Goal: Find specific page/section: Find specific page/section

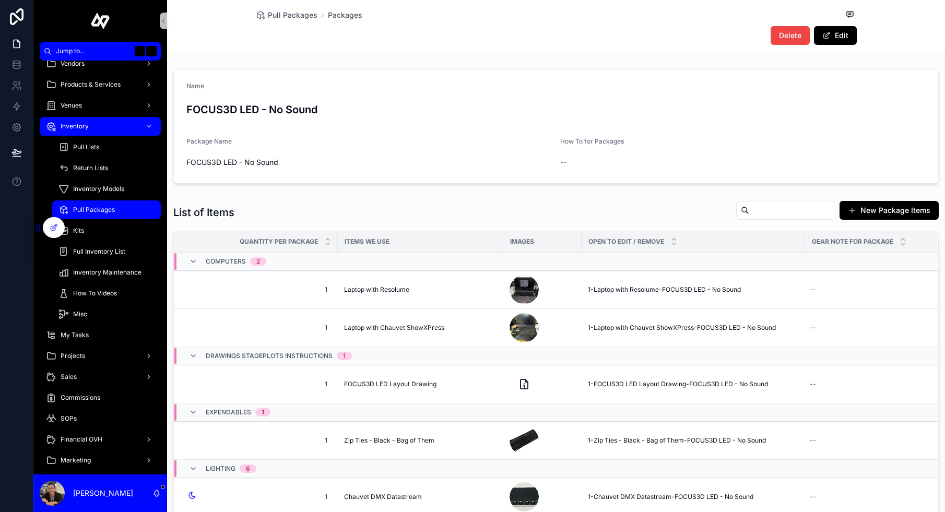
scroll to position [110, 0]
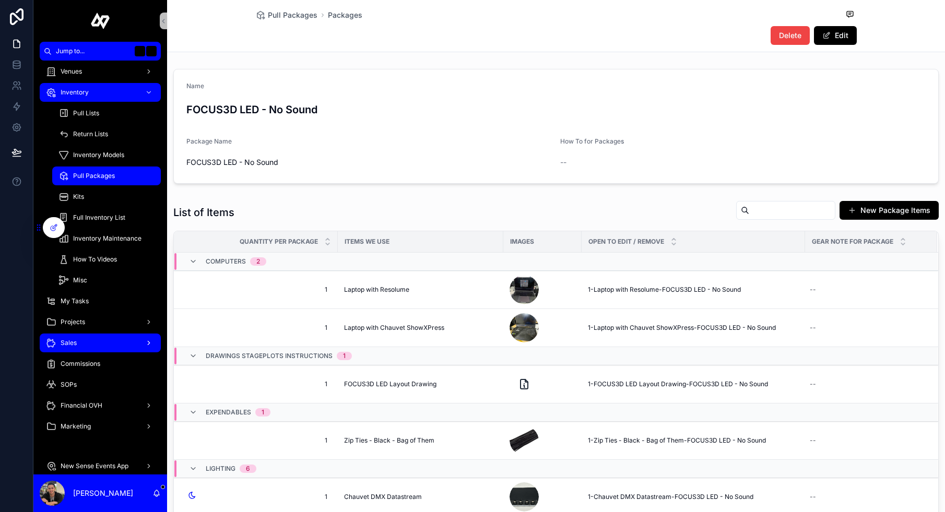
click at [93, 343] on div "Sales" at bounding box center [100, 343] width 109 height 17
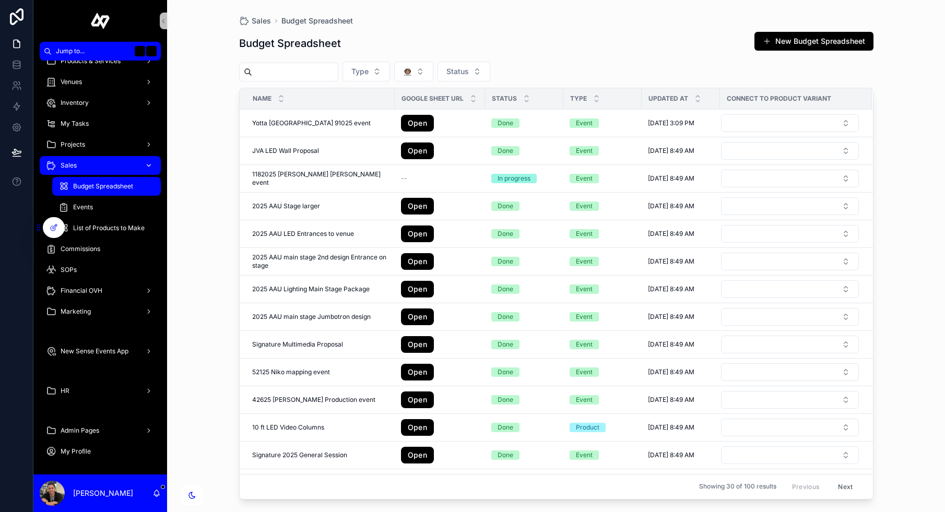
scroll to position [100, 0]
click at [98, 210] on div "Events" at bounding box center [106, 207] width 96 height 17
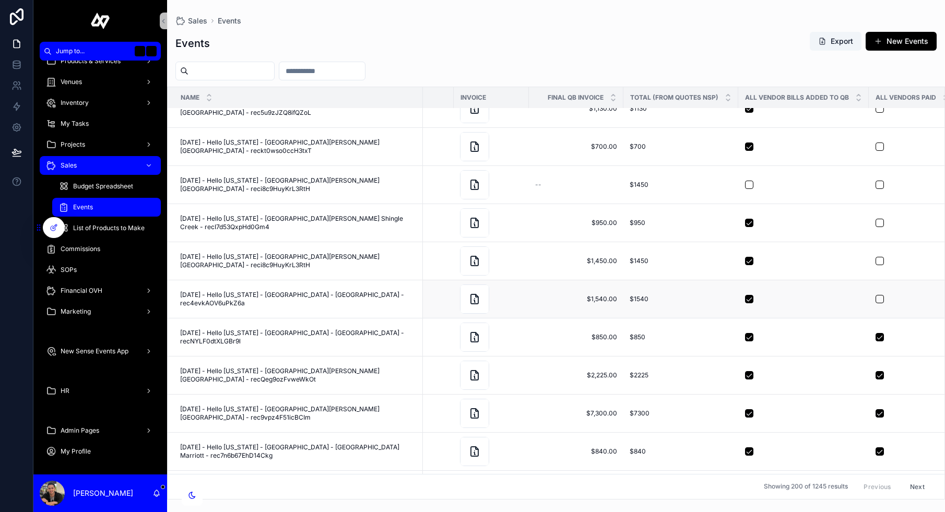
scroll to position [657, 482]
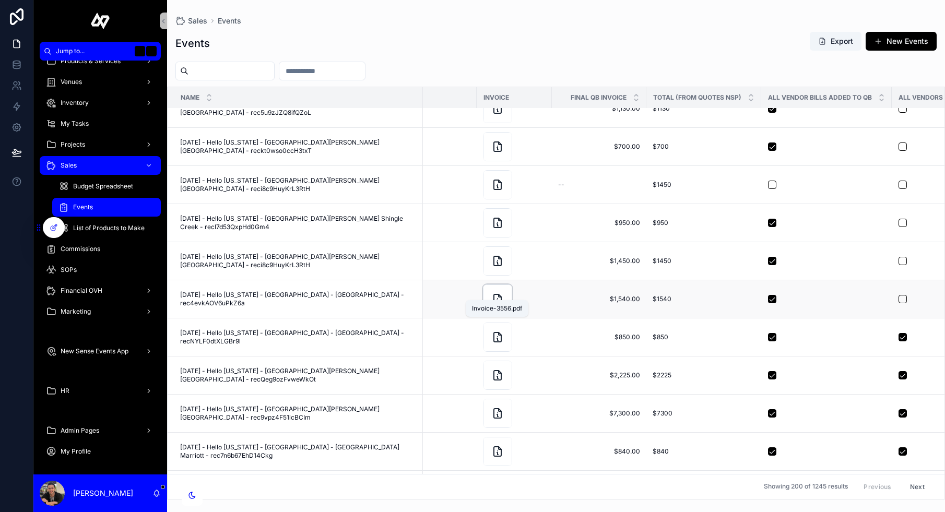
click at [496, 294] on icon "scrollable content" at bounding box center [497, 299] width 13 height 13
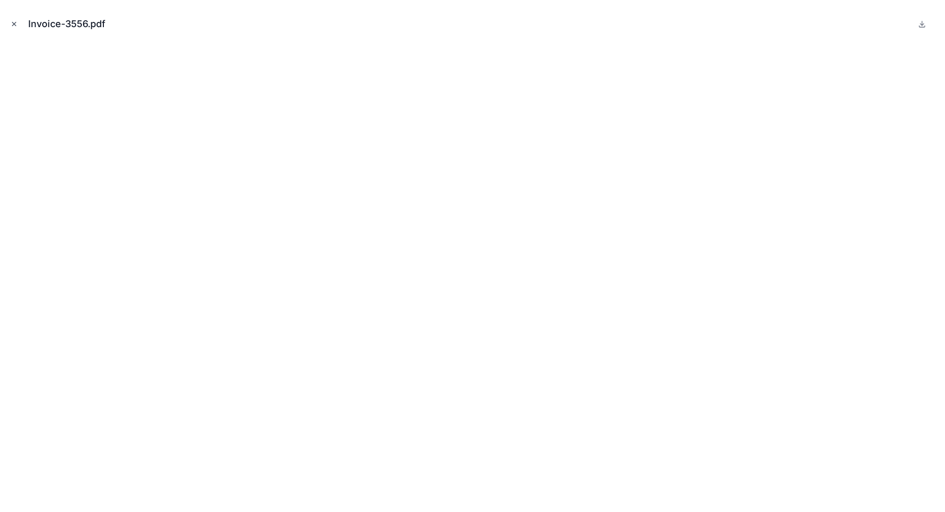
click at [15, 22] on icon "Close modal" at bounding box center [13, 23] width 7 height 7
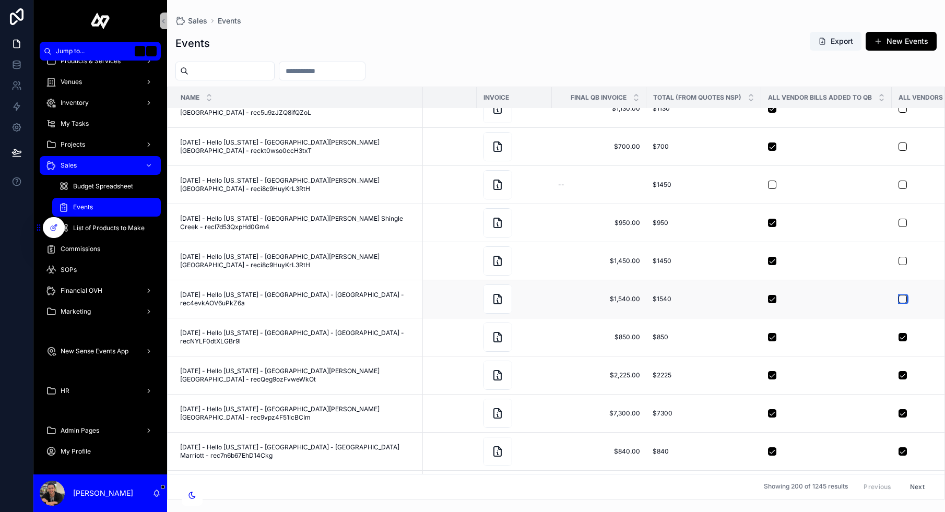
click at [903, 295] on button "scrollable content" at bounding box center [902, 299] width 8 height 8
click at [494, 256] on icon "scrollable content" at bounding box center [497, 261] width 13 height 13
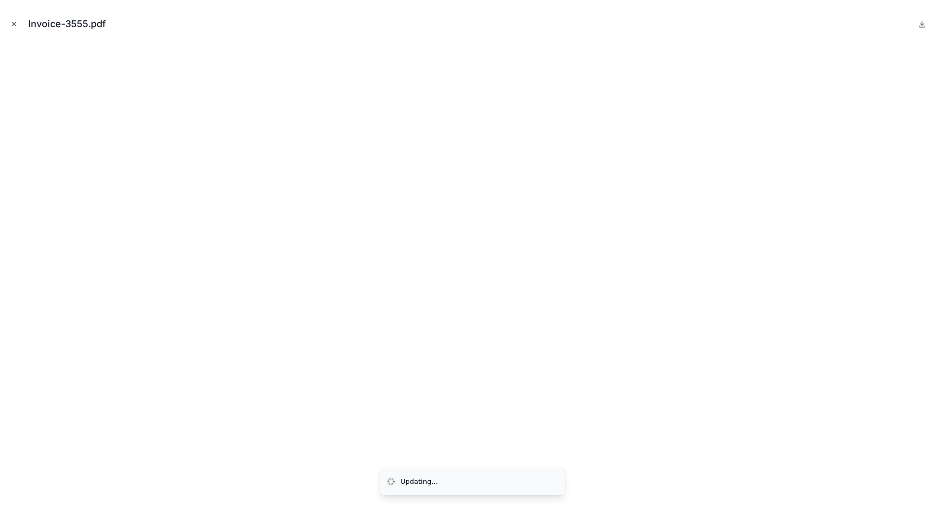
click at [15, 19] on button "Close modal" at bounding box center [13, 23] width 11 height 11
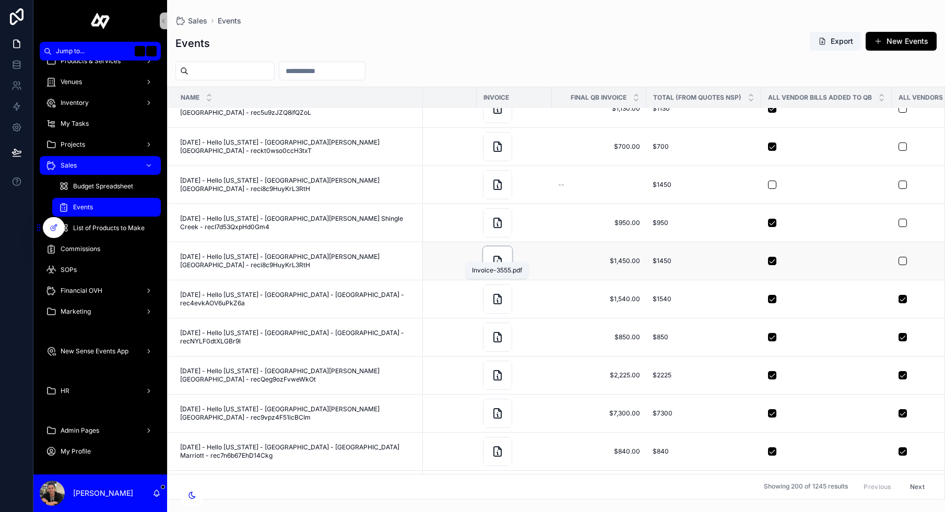
click at [495, 255] on icon "scrollable content" at bounding box center [497, 261] width 13 height 13
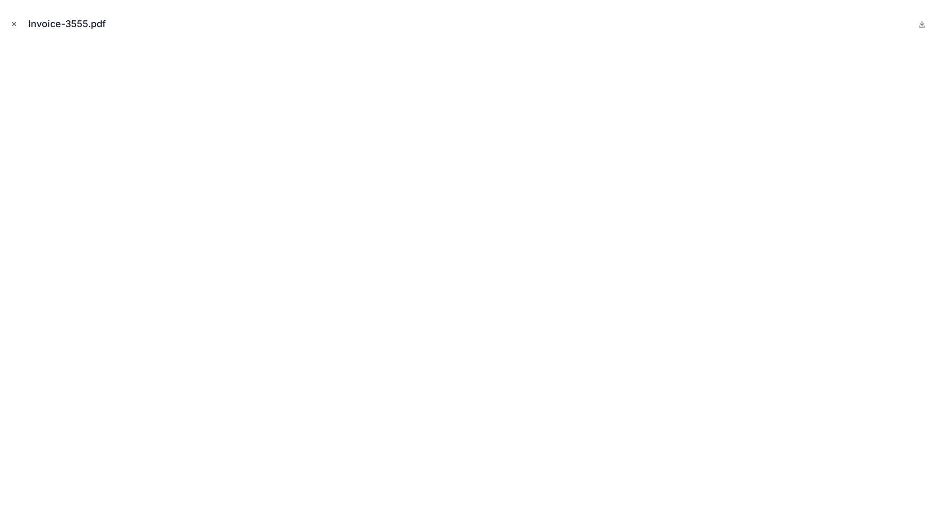
click at [14, 22] on icon "Close modal" at bounding box center [13, 23] width 7 height 7
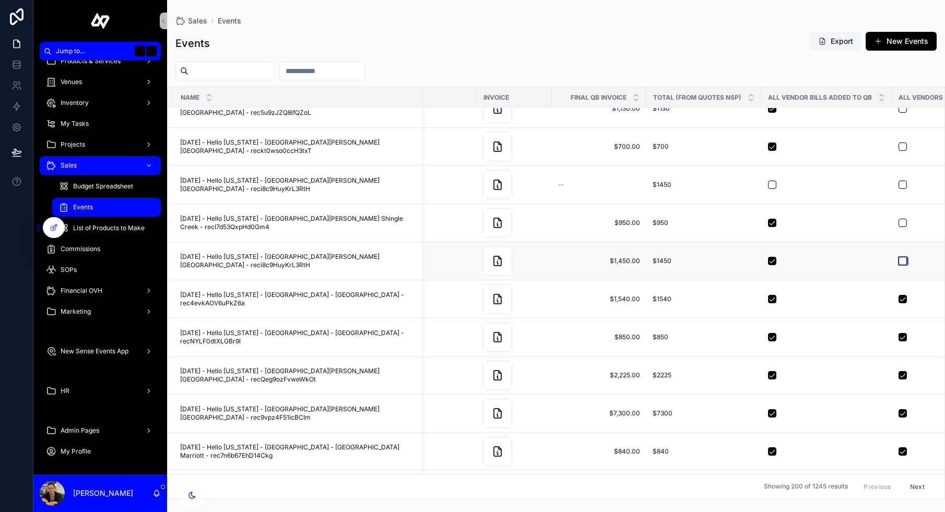
click at [900, 257] on button "scrollable content" at bounding box center [902, 261] width 8 height 8
click at [498, 218] on icon "scrollable content" at bounding box center [499, 219] width 3 height 3
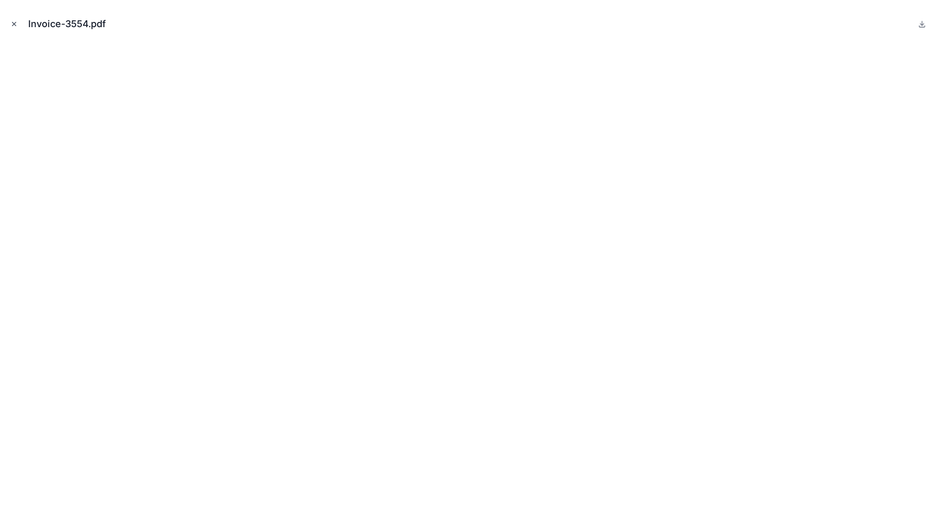
click at [14, 19] on button "Close modal" at bounding box center [13, 23] width 11 height 11
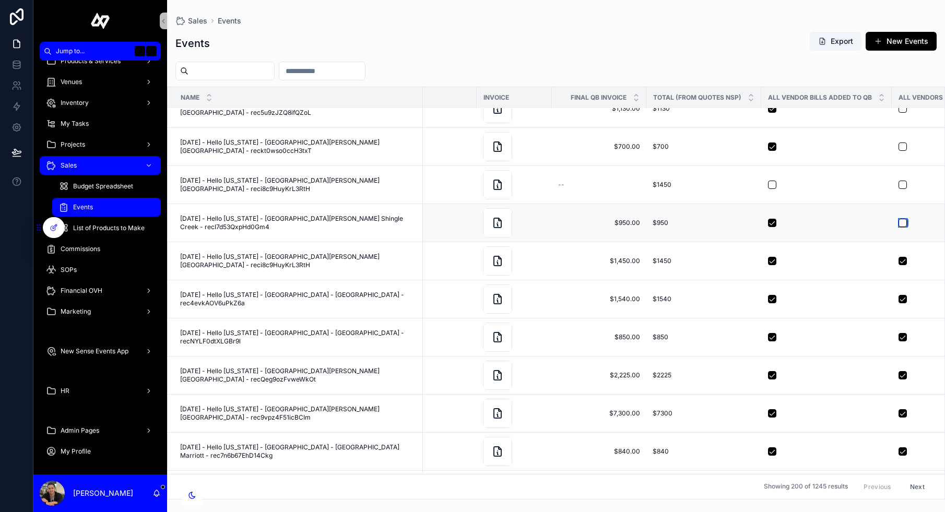
click at [901, 219] on button "scrollable content" at bounding box center [902, 223] width 8 height 8
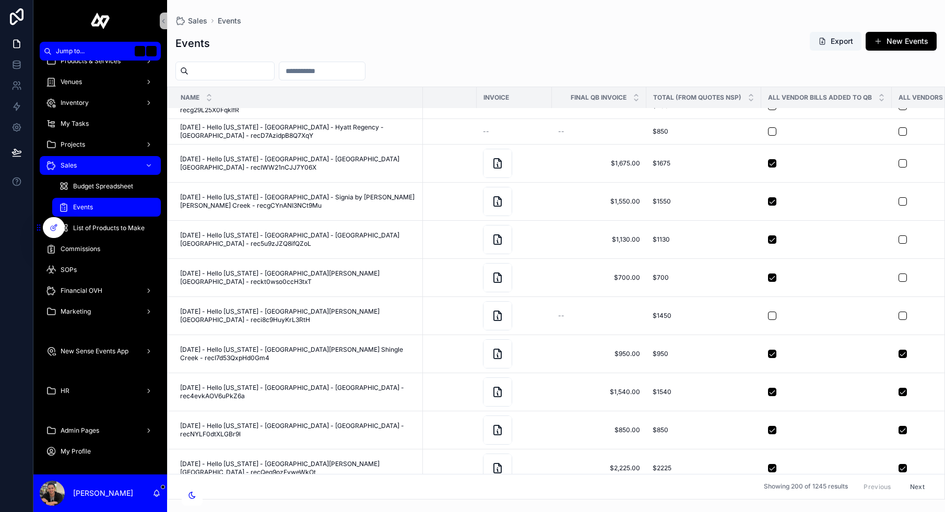
scroll to position [551, 482]
